Goal: Find specific page/section

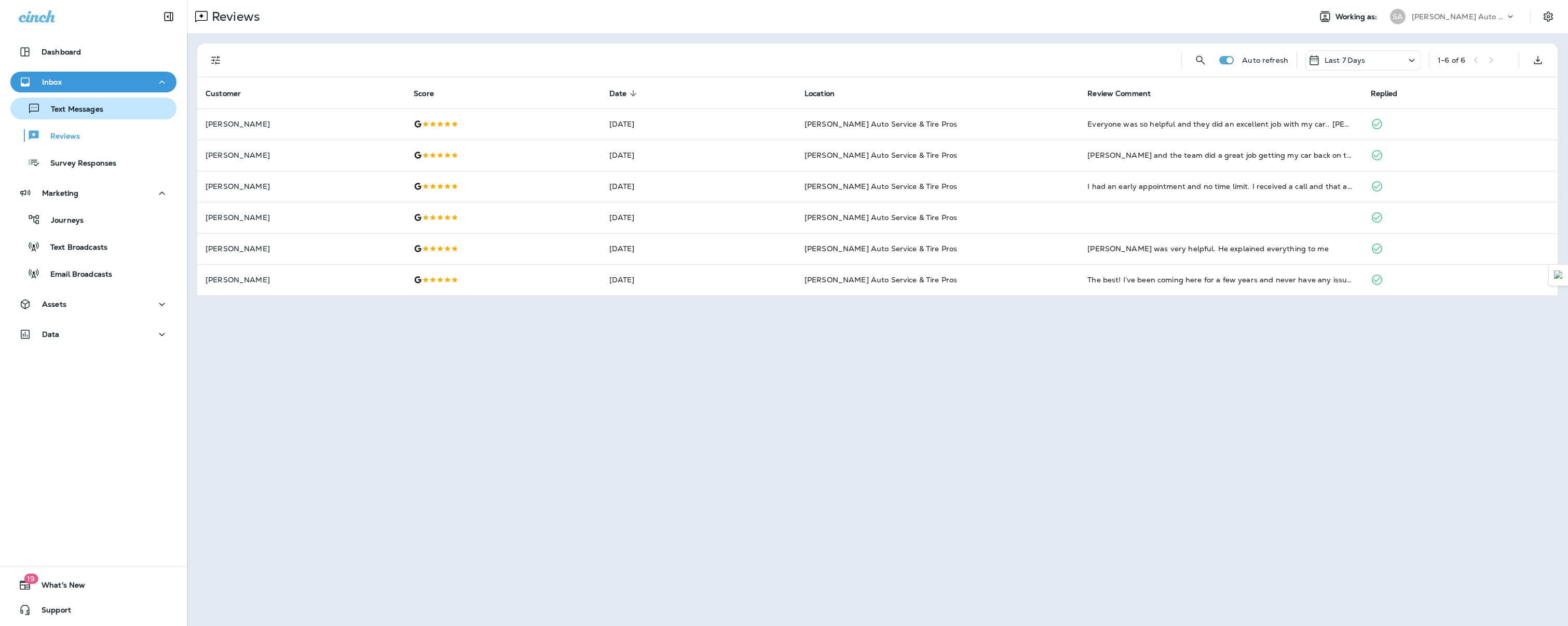
click at [67, 108] on p "Text Messages" at bounding box center [71, 109] width 62 height 10
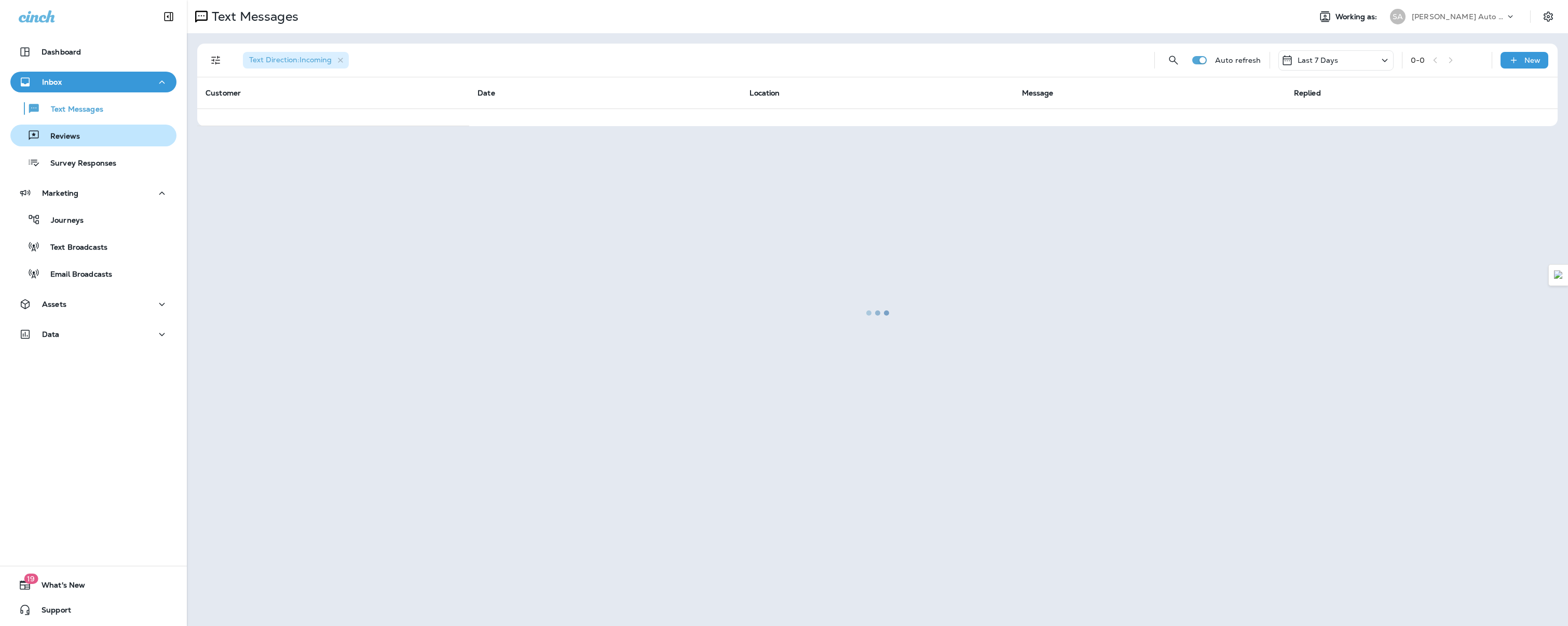
click at [65, 136] on p "Reviews" at bounding box center [60, 137] width 40 height 10
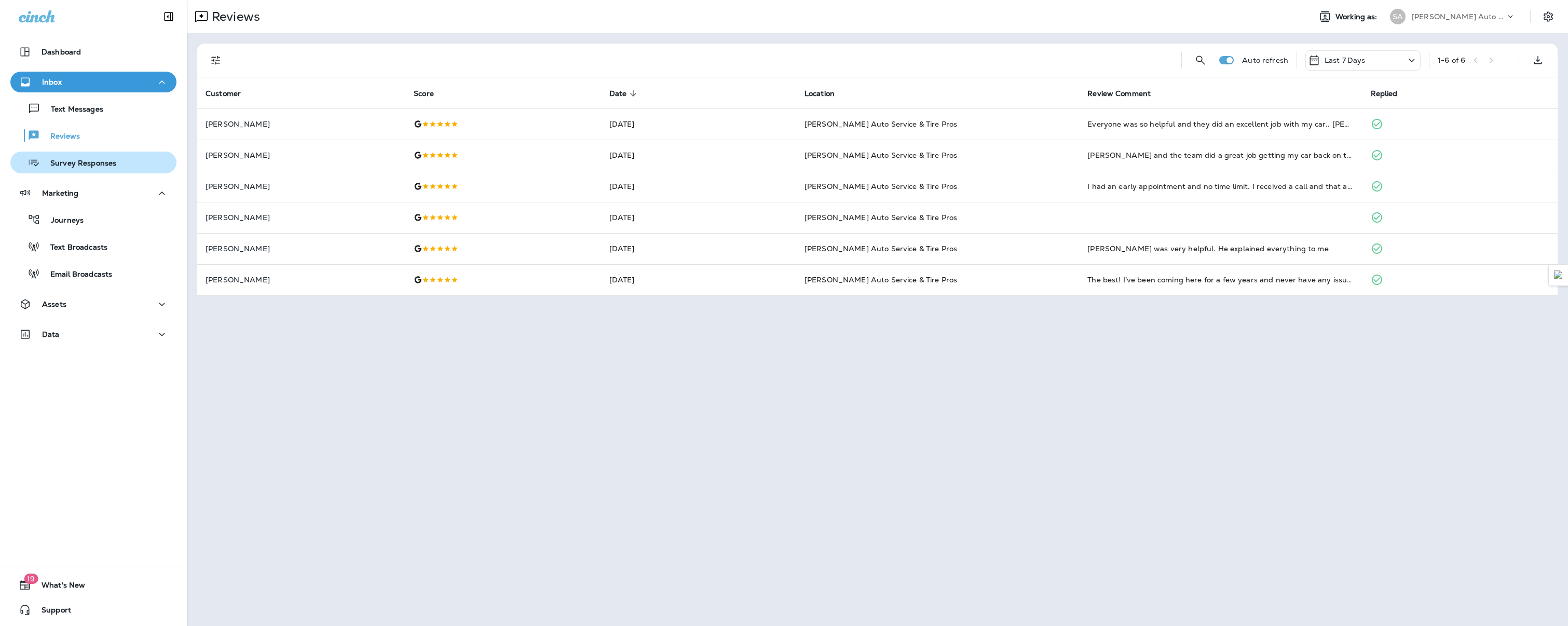
click at [71, 167] on p "Survey Responses" at bounding box center [78, 164] width 76 height 10
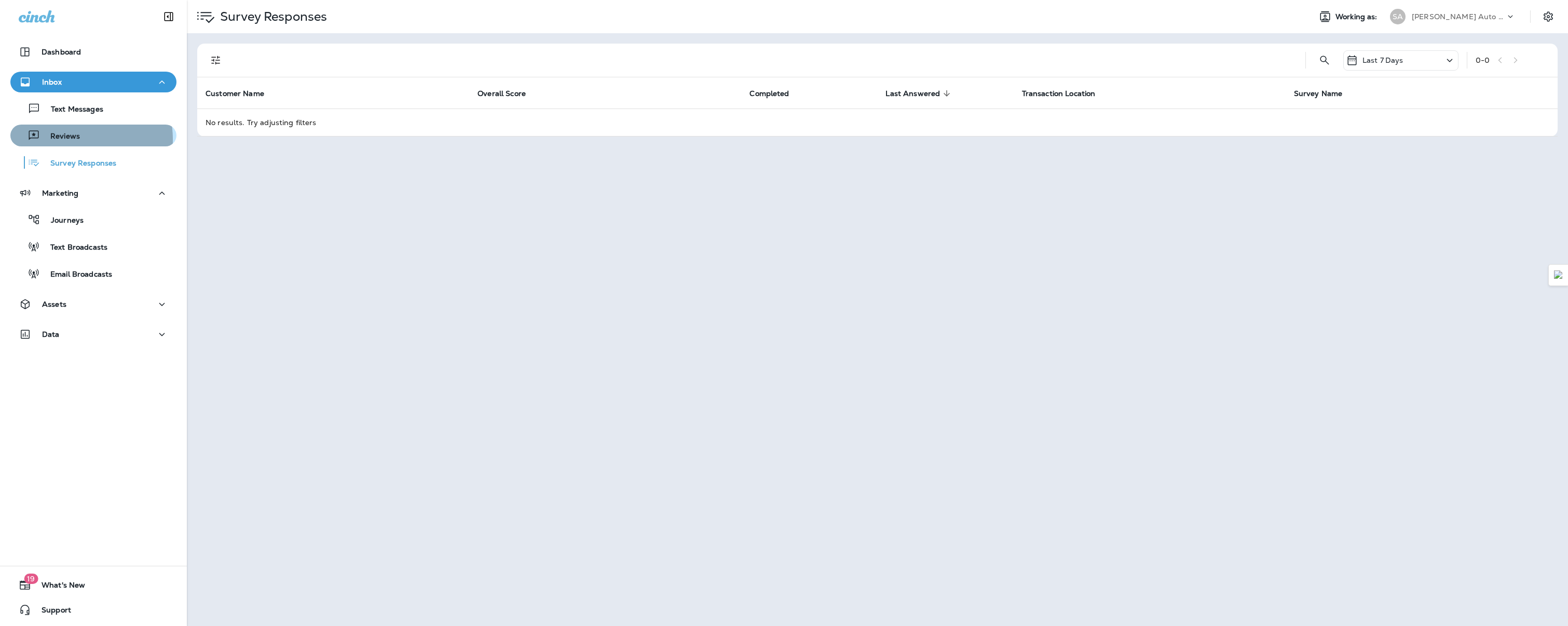
click at [67, 140] on p "Reviews" at bounding box center [60, 137] width 40 height 10
